Goal: Transaction & Acquisition: Purchase product/service

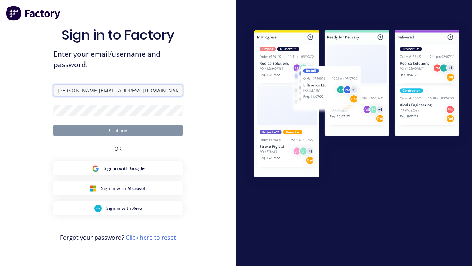
type input "[PERSON_NAME][EMAIL_ADDRESS][DOMAIN_NAME]"
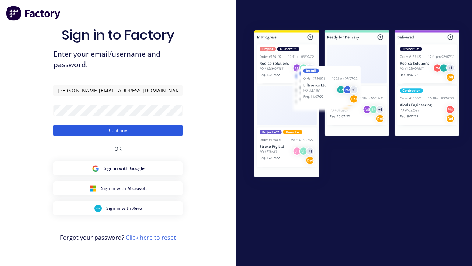
click at [118, 130] on button "Continue" at bounding box center [117, 130] width 129 height 11
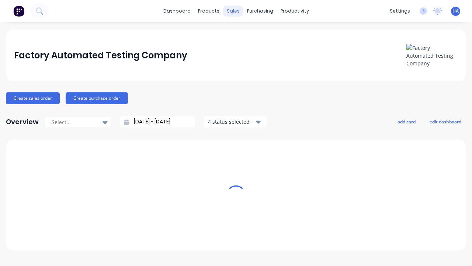
click at [233, 11] on div "sales" at bounding box center [233, 11] width 20 height 11
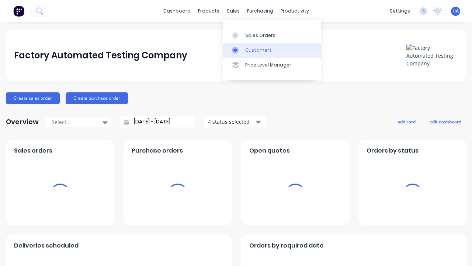
click at [272, 50] on link "Customers" at bounding box center [272, 50] width 98 height 15
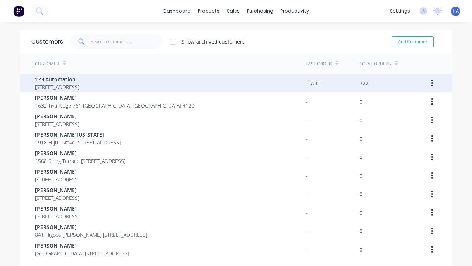
click at [79, 79] on span "123 Automation" at bounding box center [57, 79] width 44 height 8
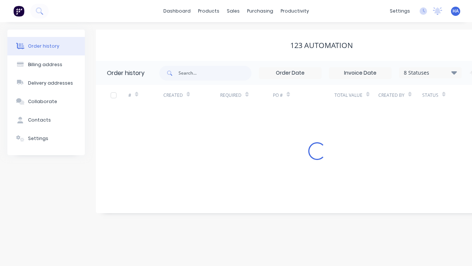
scroll to position [0, 75]
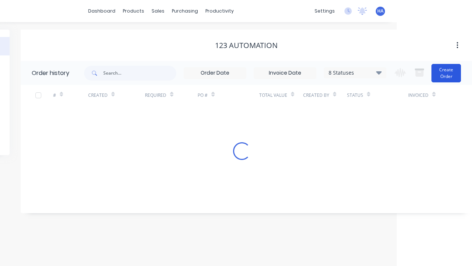
click at [447, 73] on button "Create Order" at bounding box center [446, 73] width 30 height 18
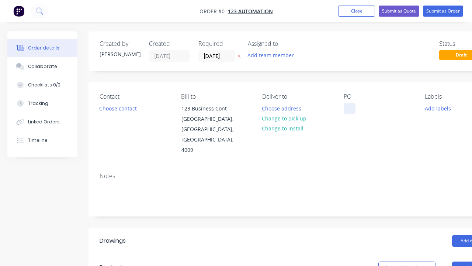
click at [349, 108] on div at bounding box center [350, 108] width 12 height 11
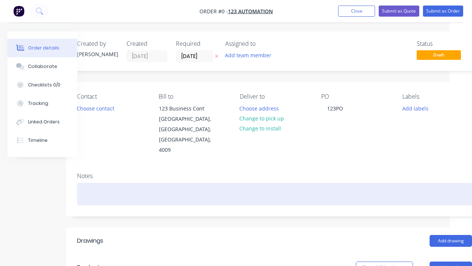
click at [274, 173] on div "Order details Collaborate Checklists 0/0 Tracking Linked Orders Timeline Order …" at bounding box center [234, 262] width 513 height 462
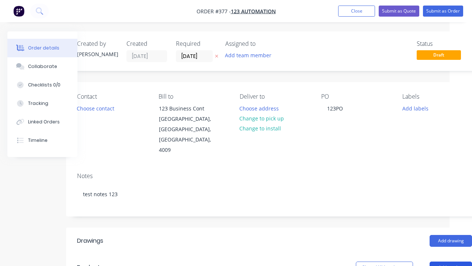
click at [451, 261] on button "Add product" at bounding box center [451, 267] width 42 height 12
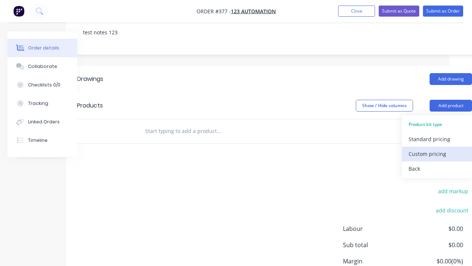
click at [437, 148] on div "Custom pricing" at bounding box center [437, 153] width 57 height 11
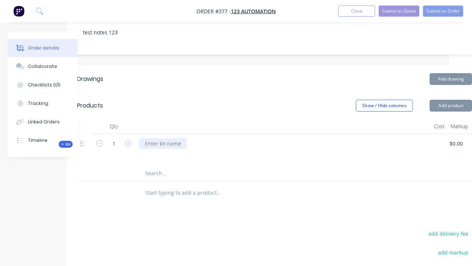
click at [162, 138] on div at bounding box center [163, 143] width 48 height 11
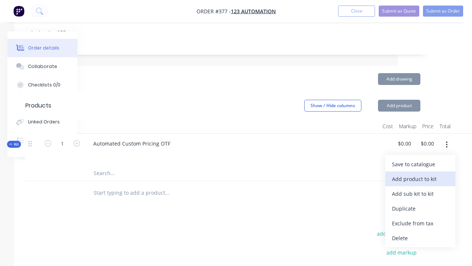
click at [420, 173] on div "Add product to kit" at bounding box center [420, 178] width 57 height 11
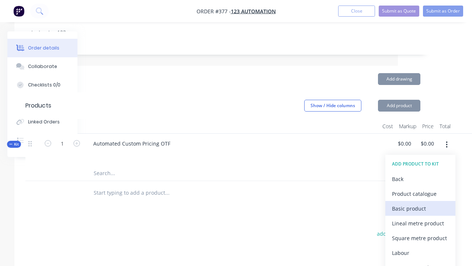
click at [420, 203] on div "Basic product" at bounding box center [420, 208] width 57 height 11
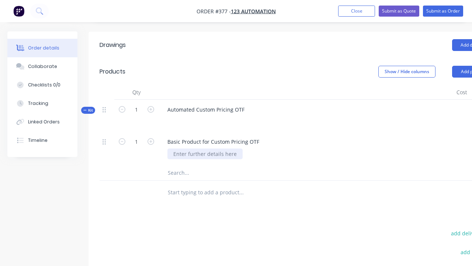
click at [204, 148] on div at bounding box center [204, 153] width 75 height 11
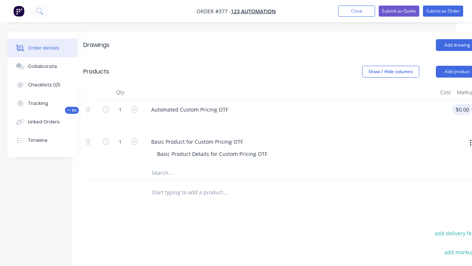
click at [464, 100] on div "Kit 1 Automated Custom Pricing OTF $0.00 $0.00 $0.00 $0.00" at bounding box center [280, 116] width 395 height 32
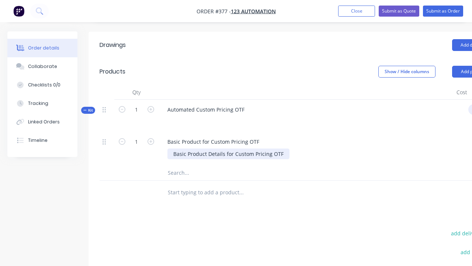
click at [236, 148] on div "Basic Product Details for Custom Pricing OTF" at bounding box center [228, 153] width 122 height 11
type input "$1,000.00"
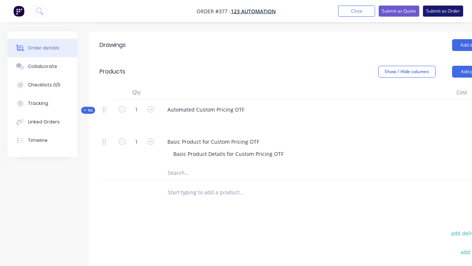
click at [443, 11] on button "Submit as Order" at bounding box center [443, 11] width 40 height 11
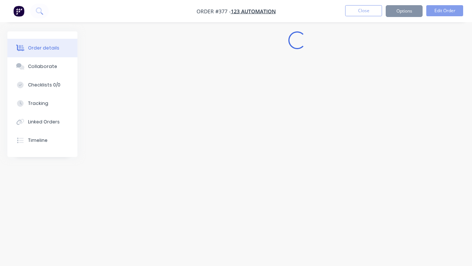
scroll to position [0, 0]
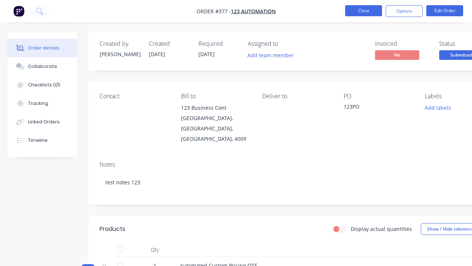
click at [364, 11] on button "Close" at bounding box center [363, 10] width 37 height 11
